Goal: Use online tool/utility: Utilize a website feature to perform a specific function

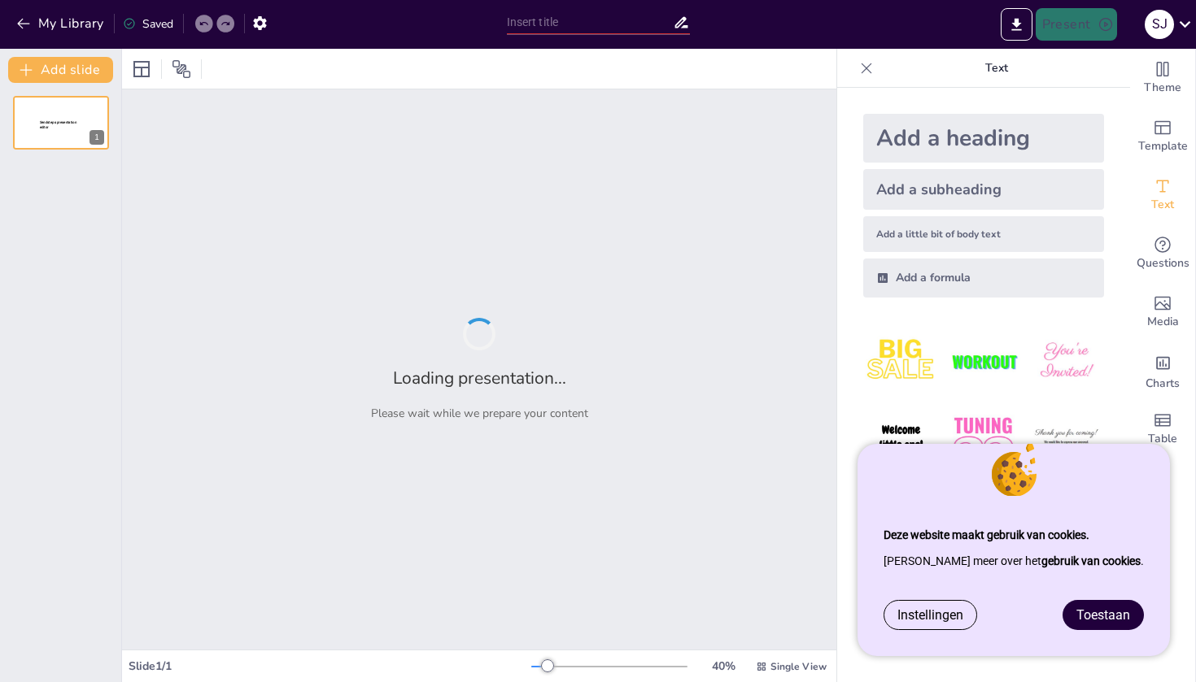
type input "Imported Pitch_Hockey_Presentatie_Wit_Zwart.pptx"
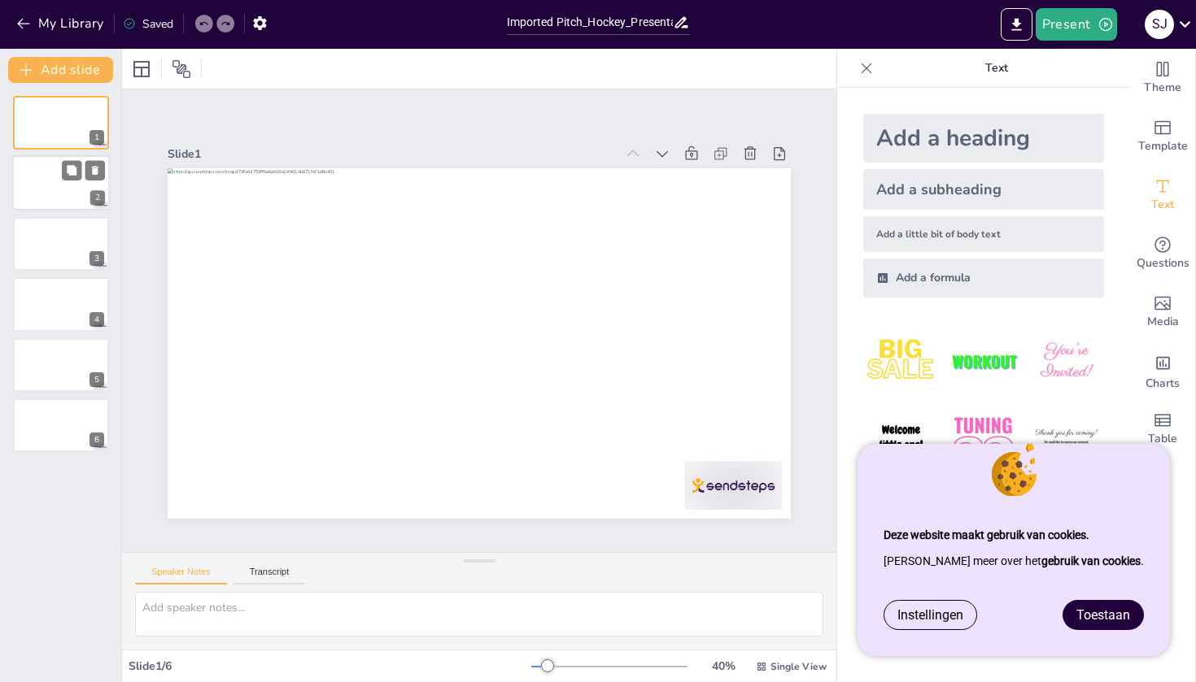
click at [55, 181] on div at bounding box center [61, 183] width 98 height 55
click at [64, 248] on div at bounding box center [61, 243] width 98 height 55
click at [45, 301] on div at bounding box center [61, 304] width 98 height 55
click at [41, 361] on div at bounding box center [61, 365] width 98 height 55
click at [48, 429] on div at bounding box center [61, 425] width 98 height 55
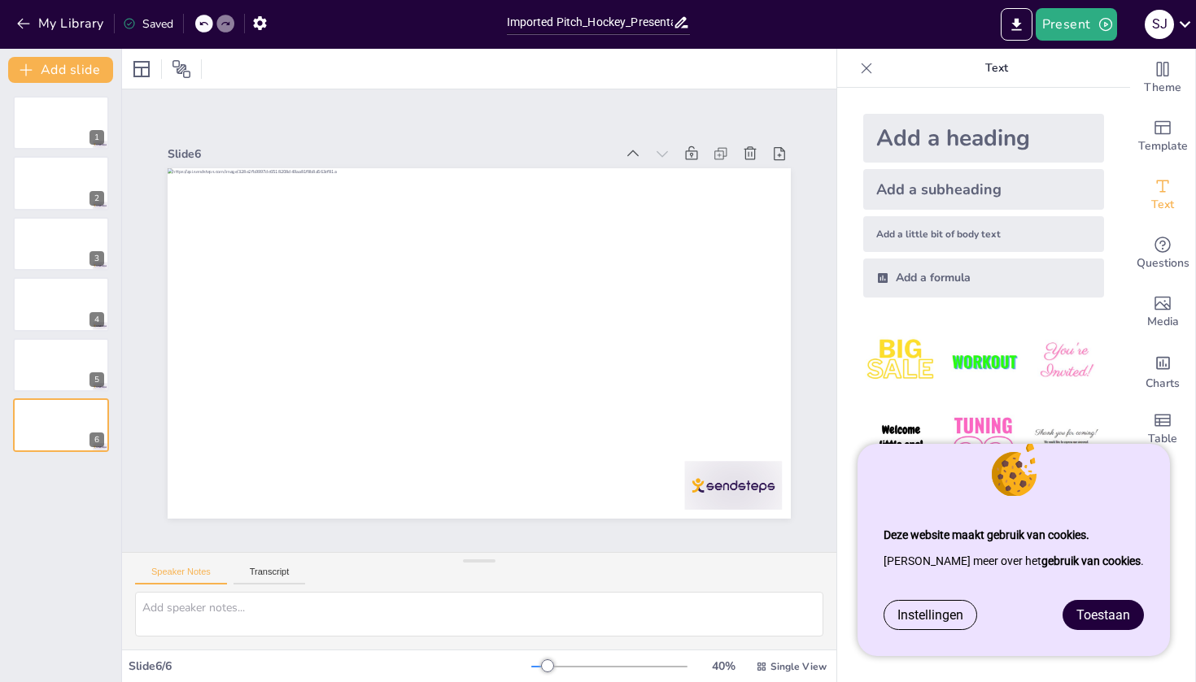
click at [1099, 616] on span "Toestaan" at bounding box center [1103, 615] width 54 height 15
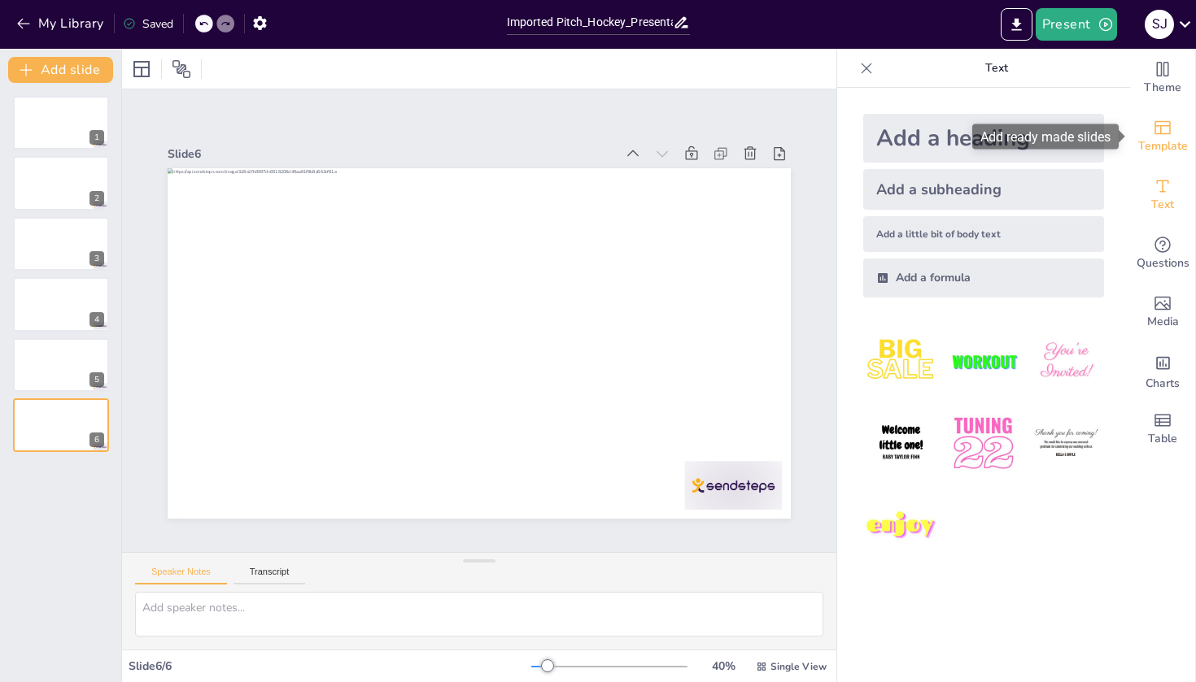
click at [1154, 132] on icon "Add ready made slides" at bounding box center [1163, 128] width 20 height 20
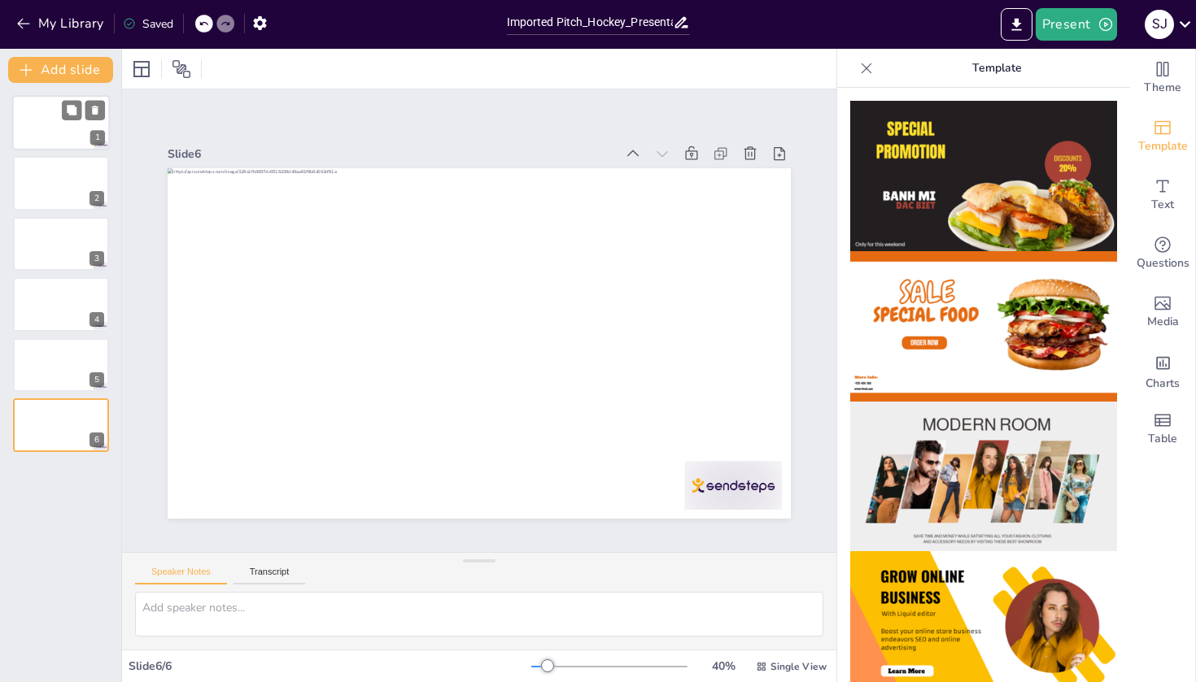
click at [58, 117] on div at bounding box center [61, 122] width 98 height 55
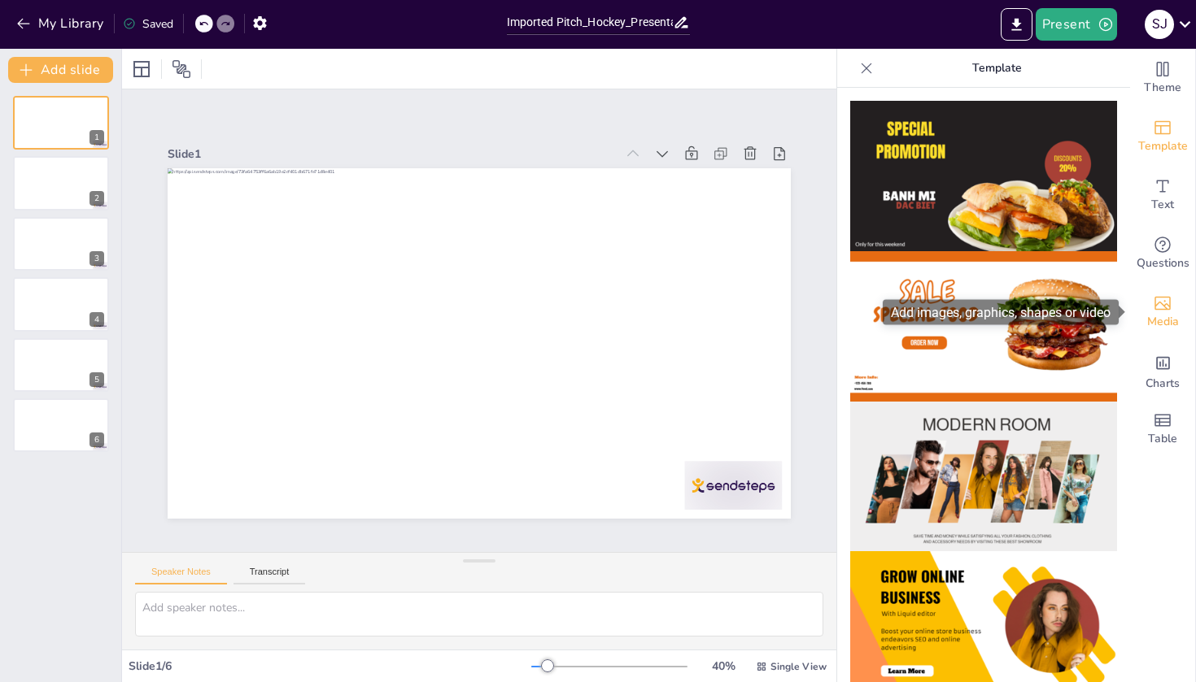
click at [1170, 314] on span "Media" at bounding box center [1163, 322] width 32 height 18
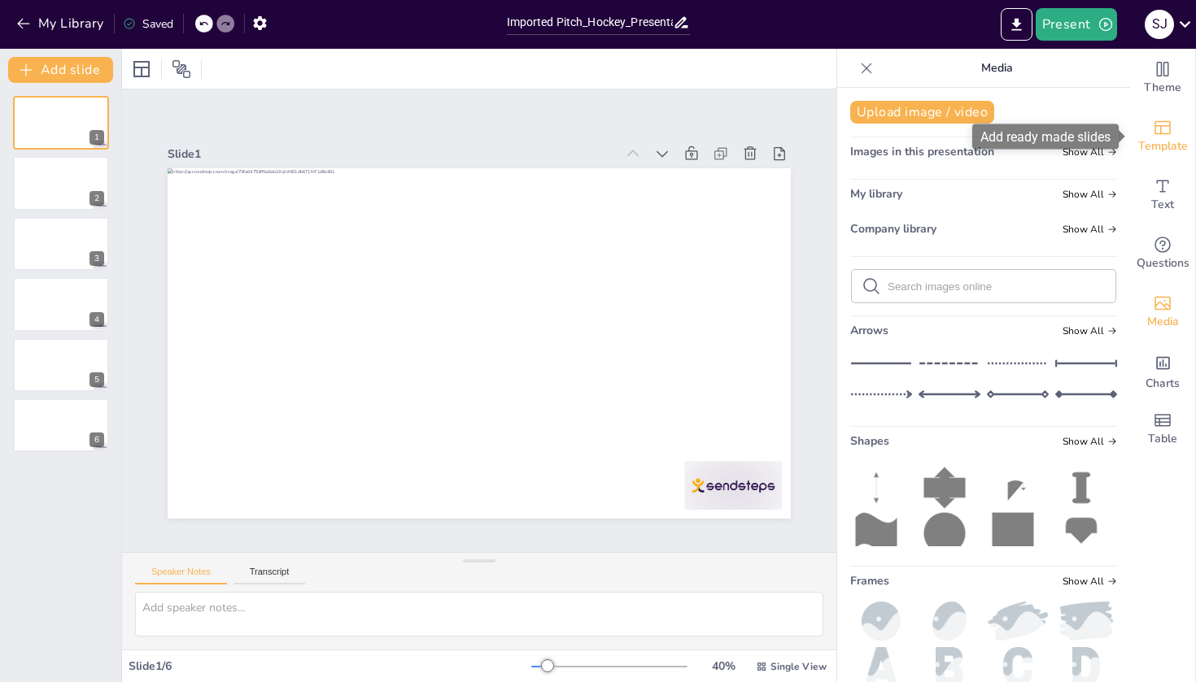
click at [1157, 132] on icon "Add ready made slides" at bounding box center [1163, 128] width 20 height 20
